Goal: Transaction & Acquisition: Purchase product/service

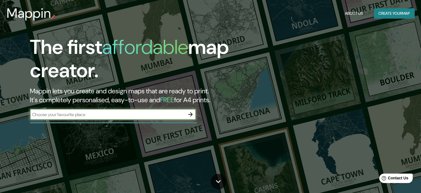
click at [183, 112] on input "text" at bounding box center [107, 114] width 155 height 6
click at [157, 108] on div "The first affordable map creator. Mappin lets you create and design maps that a…" at bounding box center [135, 80] width 253 height 90
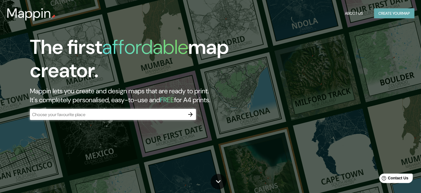
click at [399, 13] on button "Create your map" at bounding box center [394, 13] width 40 height 10
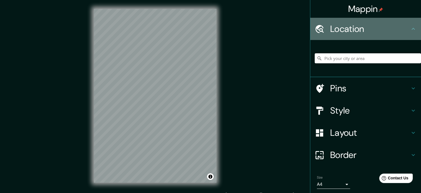
click at [384, 24] on h4 "Location" at bounding box center [370, 28] width 80 height 11
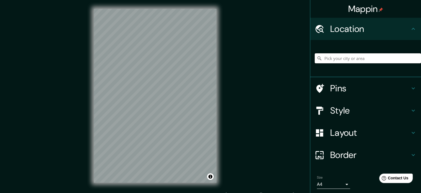
click at [337, 56] on input "Pick your city or area" at bounding box center [368, 58] width 106 height 10
drag, startPoint x: 417, startPoint y: 32, endPoint x: 418, endPoint y: 42, distance: 10.3
click at [418, 42] on div "Mappin Location barrranquilla Pins Style Layout Border Choose a border. Hint : …" at bounding box center [365, 96] width 111 height 193
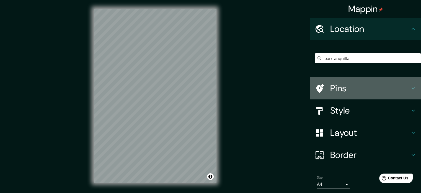
click at [397, 88] on h4 "Pins" at bounding box center [370, 88] width 80 height 11
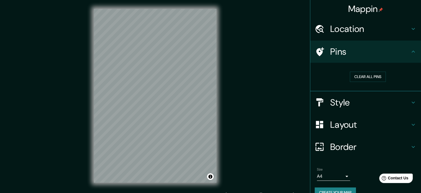
click at [376, 32] on h4 "Location" at bounding box center [370, 28] width 80 height 11
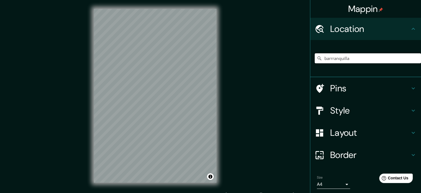
click at [347, 58] on input "barrranquilla" at bounding box center [368, 58] width 106 height 10
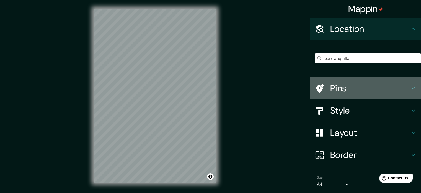
click at [333, 80] on div "Pins" at bounding box center [366, 88] width 111 height 22
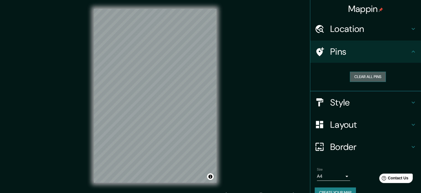
click at [363, 78] on button "Clear all pins" at bounding box center [368, 76] width 36 height 10
click at [356, 75] on button "Clear all pins" at bounding box center [368, 76] width 36 height 10
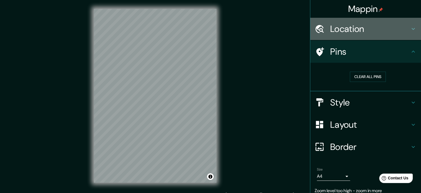
click at [363, 25] on h4 "Location" at bounding box center [370, 28] width 80 height 11
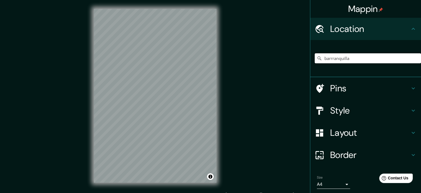
click at [346, 61] on input "barrranquilla" at bounding box center [368, 58] width 106 height 10
click at [317, 57] on icon at bounding box center [320, 58] width 6 height 6
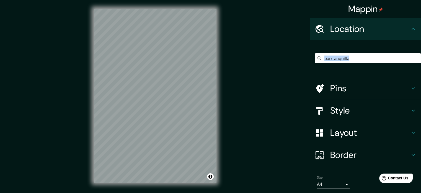
click at [317, 57] on icon at bounding box center [320, 58] width 6 height 6
click at [357, 60] on input "barrranquilla" at bounding box center [368, 58] width 106 height 10
click at [412, 27] on div "Location" at bounding box center [366, 29] width 111 height 22
click at [411, 28] on icon at bounding box center [413, 28] width 7 height 7
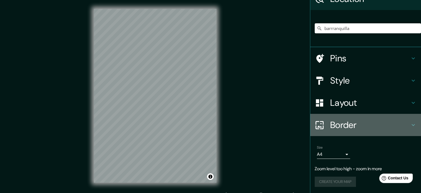
click at [407, 120] on div "Border" at bounding box center [366, 125] width 111 height 22
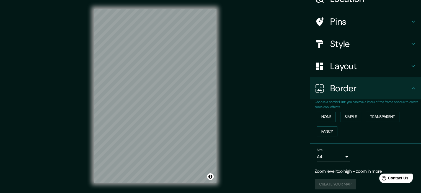
click at [409, 60] on div "Layout" at bounding box center [366, 66] width 111 height 22
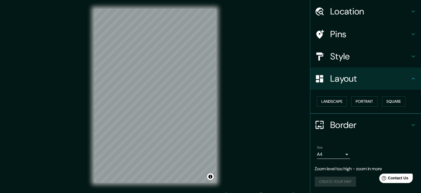
scroll to position [17, 0]
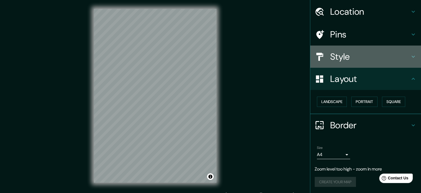
click at [409, 60] on div "Style" at bounding box center [366, 56] width 111 height 22
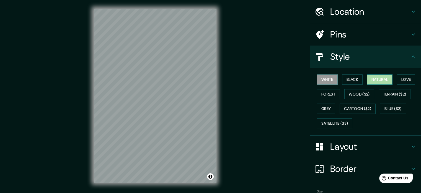
click at [371, 80] on button "Natural" at bounding box center [379, 79] width 25 height 10
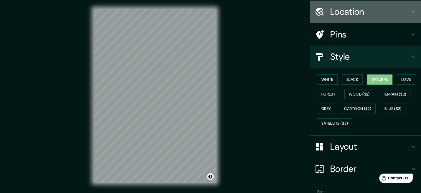
click at [389, 9] on h4 "Location" at bounding box center [370, 11] width 80 height 11
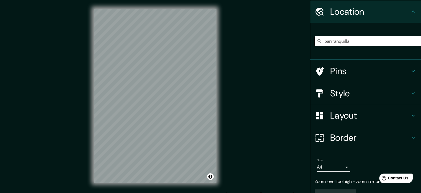
click at [348, 38] on input "barrranquilla" at bounding box center [368, 41] width 106 height 10
click at [348, 38] on input "barrranquill" at bounding box center [368, 41] width 106 height 10
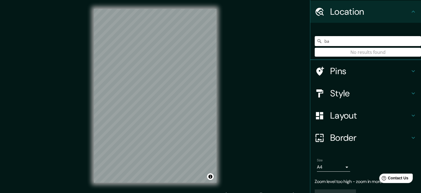
type input "b"
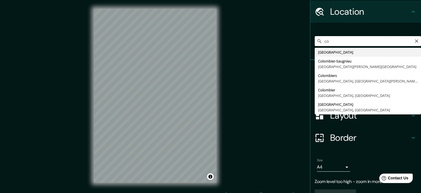
type input "c"
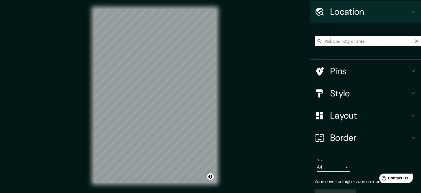
type input "b"
click at [362, 44] on input "[GEOGRAPHIC_DATA]" at bounding box center [368, 41] width 106 height 10
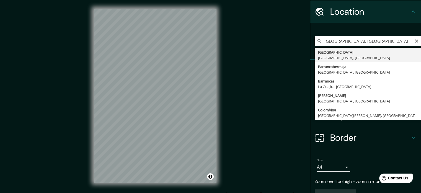
type input "[GEOGRAPHIC_DATA], [GEOGRAPHIC_DATA], [GEOGRAPHIC_DATA]"
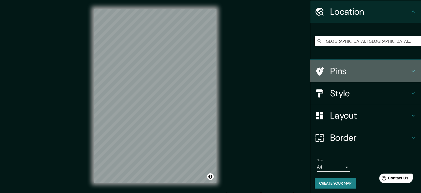
click at [385, 70] on h4 "Pins" at bounding box center [370, 70] width 80 height 11
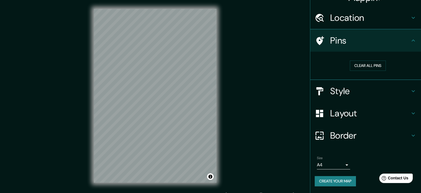
scroll to position [11, 0]
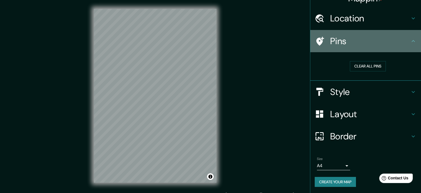
click at [406, 44] on h4 "Pins" at bounding box center [370, 40] width 80 height 11
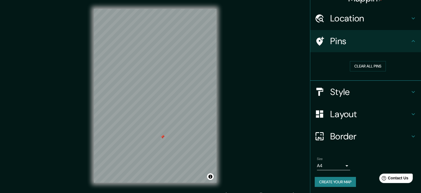
drag, startPoint x: 158, startPoint y: 125, endPoint x: 163, endPoint y: 135, distance: 10.9
click at [163, 135] on div at bounding box center [162, 136] width 4 height 4
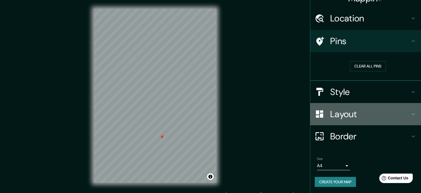
click at [410, 115] on icon at bounding box center [413, 114] width 7 height 7
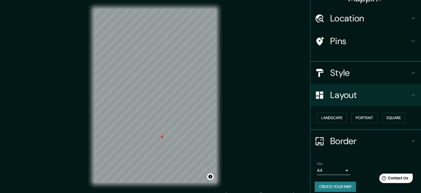
scroll to position [6, 0]
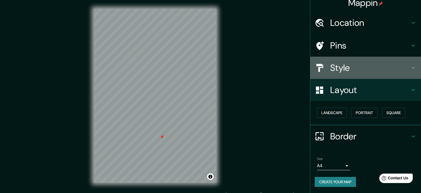
click at [405, 73] on div "Style" at bounding box center [366, 68] width 111 height 22
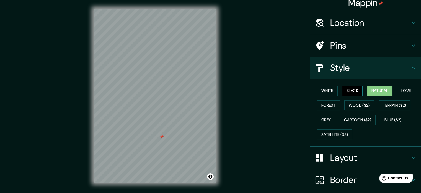
click at [346, 90] on button "Black" at bounding box center [352, 90] width 21 height 10
click at [320, 89] on button "White" at bounding box center [327, 90] width 21 height 10
drag, startPoint x: 143, startPoint y: 154, endPoint x: 138, endPoint y: 146, distance: 9.1
click at [137, 146] on div at bounding box center [135, 145] width 4 height 4
click at [143, 146] on div at bounding box center [142, 146] width 4 height 4
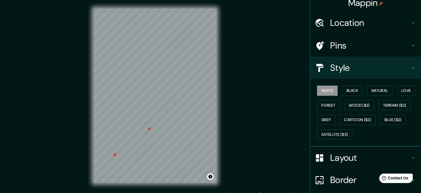
drag, startPoint x: 145, startPoint y: 144, endPoint x: 119, endPoint y: 156, distance: 28.6
click at [116, 155] on div at bounding box center [114, 154] width 4 height 4
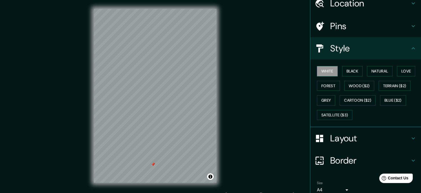
scroll to position [49, 0]
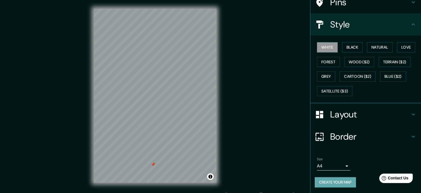
click at [349, 180] on button "Create your map" at bounding box center [335, 182] width 41 height 10
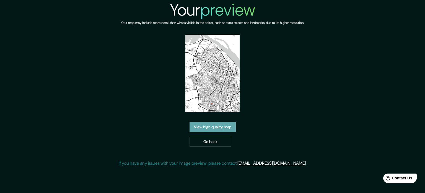
click at [226, 124] on link "View high quality map" at bounding box center [213, 127] width 46 height 10
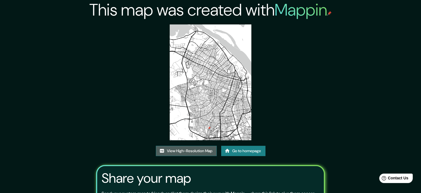
click at [209, 150] on link "View High-Resolution Map" at bounding box center [186, 150] width 61 height 10
